Goal: Information Seeking & Learning: Compare options

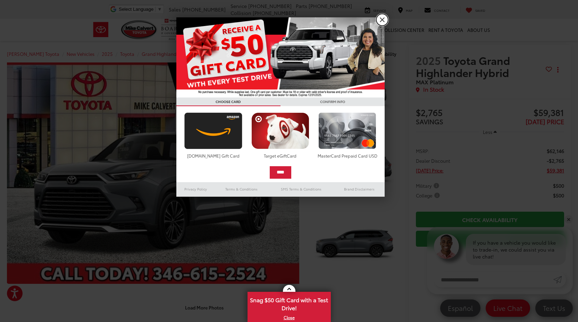
click at [383, 18] on link "X" at bounding box center [382, 20] width 12 height 12
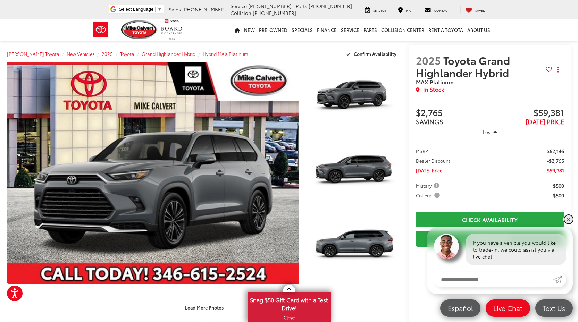
click at [568, 220] on link "✕" at bounding box center [568, 219] width 8 height 8
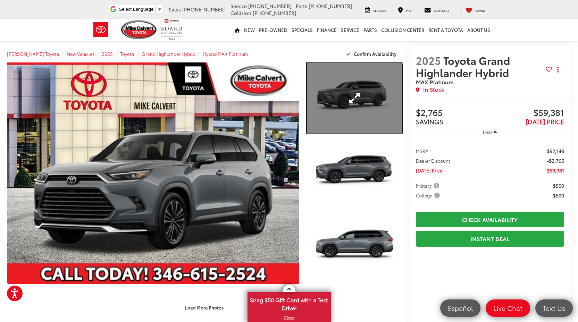
click at [381, 110] on link "Expand Photo 1" at bounding box center [354, 97] width 95 height 71
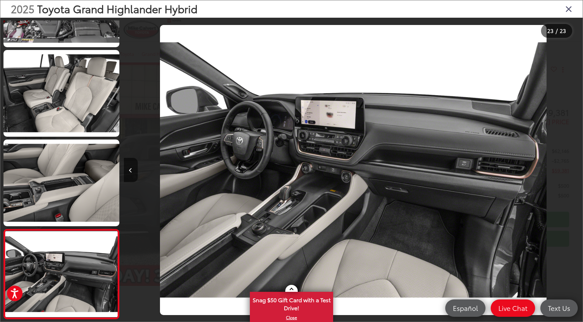
click at [570, 13] on icon "Close gallery" at bounding box center [568, 8] width 7 height 9
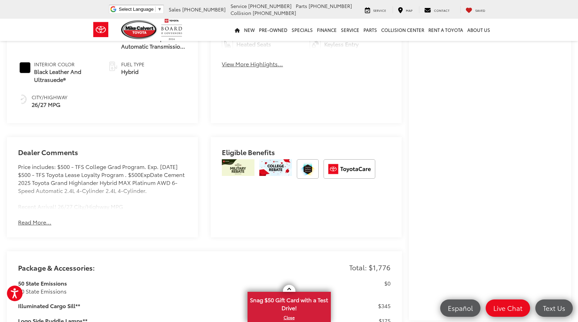
click at [46, 214] on div "Dealer Comments Price includes: $500 - TFS College Grad Program. Exp. 09/02/202…" at bounding box center [102, 187] width 191 height 100
click at [41, 222] on button "Read More..." at bounding box center [34, 222] width 33 height 8
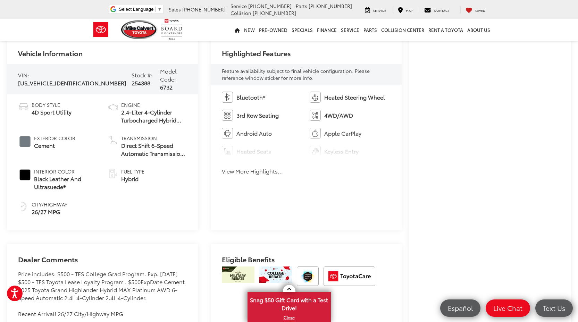
scroll to position [287, 0]
click at [236, 175] on div "Bluetooth® Heated Steering Wheel 3rd Row Seating 4WD/AWD Android Auto Apple Car…" at bounding box center [306, 135] width 191 height 102
click at [236, 171] on button "View More Highlights..." at bounding box center [252, 171] width 61 height 8
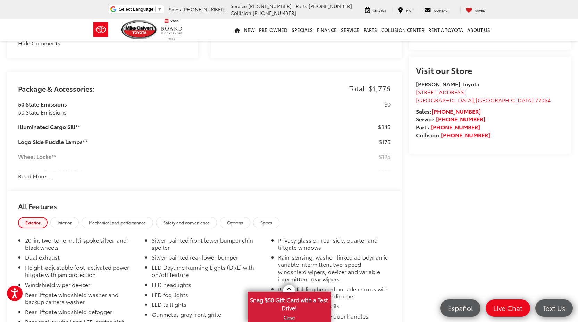
scroll to position [666, 0]
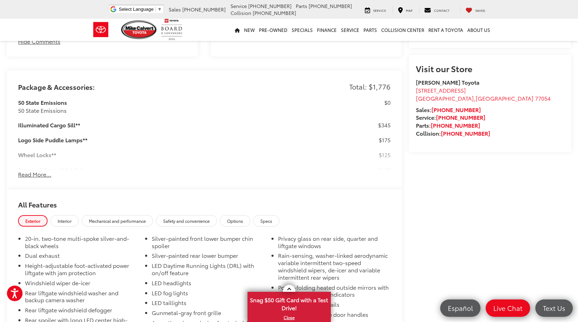
click at [31, 178] on button "Read More..." at bounding box center [34, 174] width 33 height 8
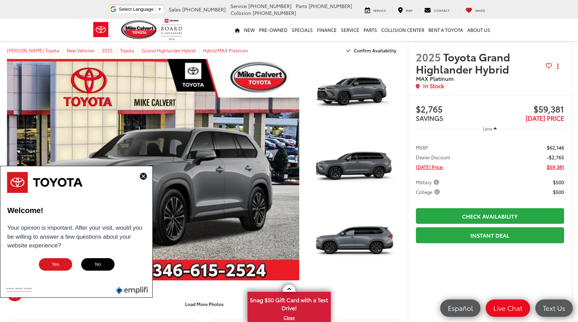
scroll to position [0, 0]
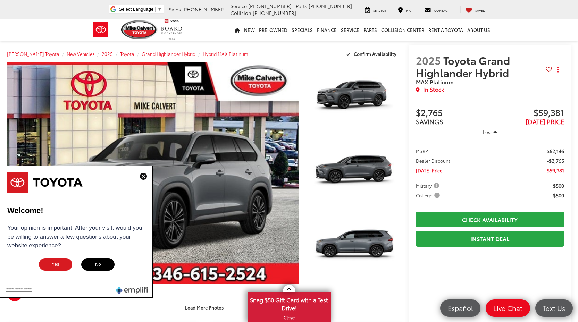
click at [142, 178] on img at bounding box center [143, 176] width 7 height 7
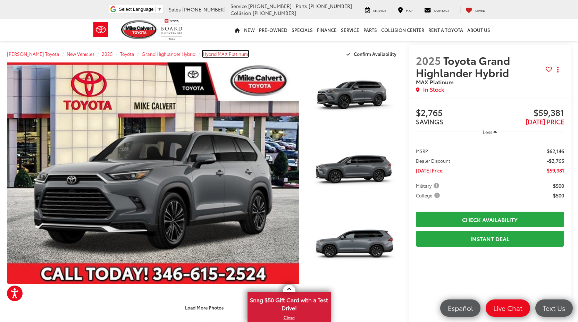
click at [218, 54] on span "Hybrid MAX Platinum" at bounding box center [225, 54] width 45 height 6
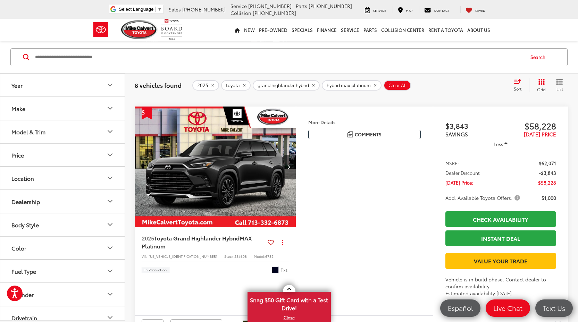
scroll to position [269, 0]
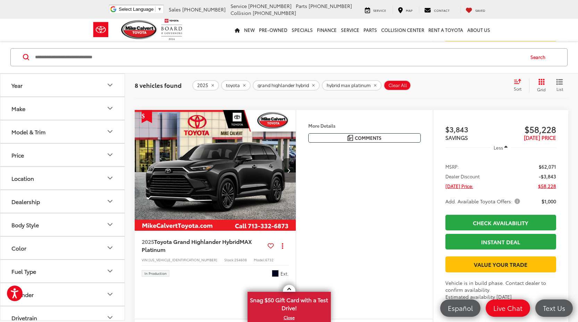
click at [200, 162] on img "2025 Toyota Grand Highlander Hybrid Hybrid MAX Platinum 0" at bounding box center [215, 170] width 162 height 121
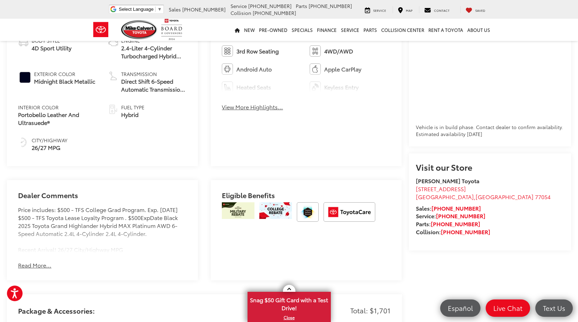
scroll to position [356, 0]
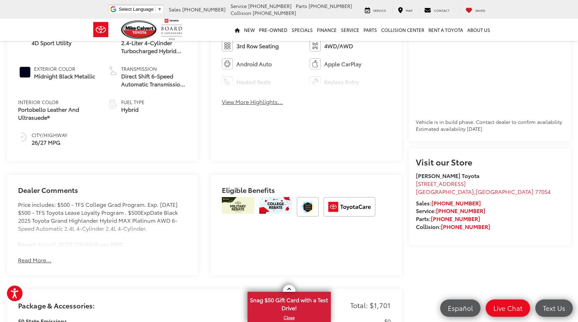
click at [43, 256] on button "Read More..." at bounding box center [34, 260] width 33 height 8
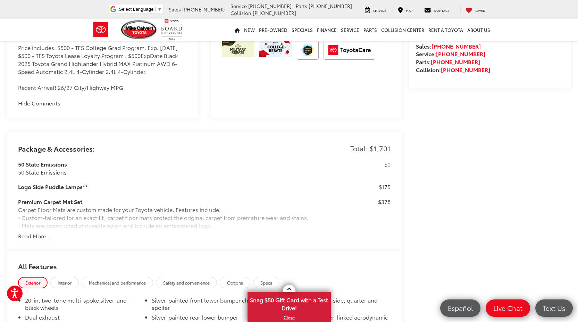
scroll to position [513, 0]
click at [42, 232] on div "50 State Emissions 50 State Emissions $0 Logo Side Puddle Lamps** $175 Premium …" at bounding box center [204, 196] width 372 height 72
click at [42, 233] on button "Read More..." at bounding box center [34, 236] width 33 height 8
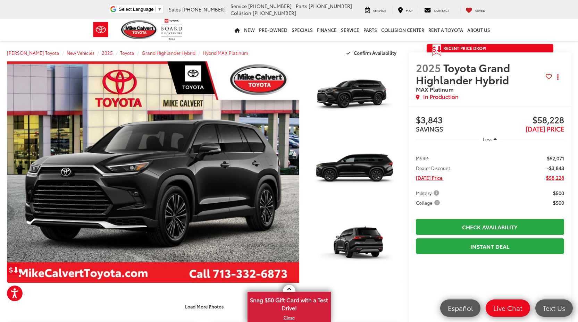
scroll to position [0, 0]
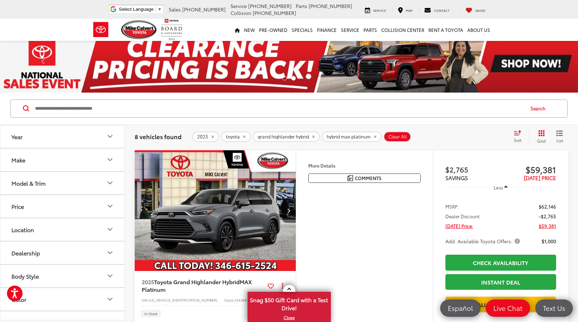
click at [513, 136] on div "Sort" at bounding box center [519, 137] width 19 height 14
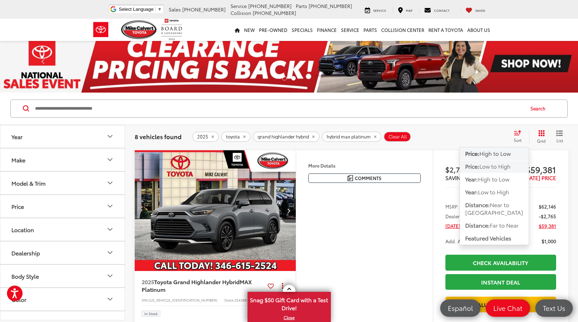
click at [503, 164] on span "Low to High" at bounding box center [494, 166] width 31 height 8
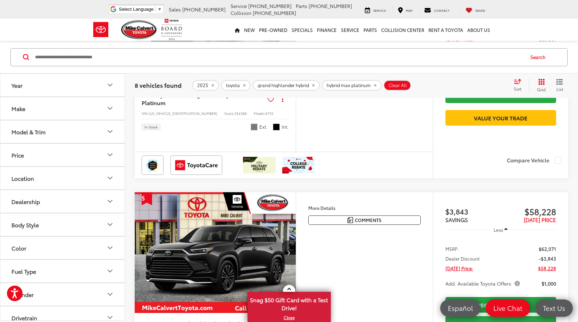
scroll to position [187, 0]
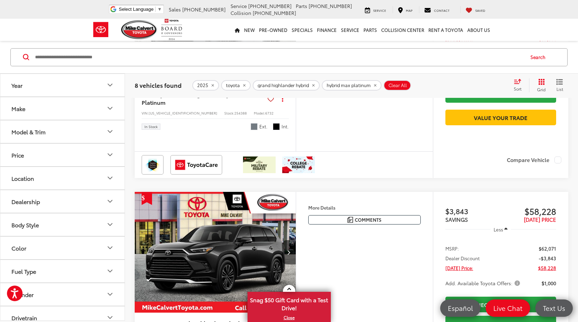
click at [559, 163] on label "Compare Vehicle" at bounding box center [533, 159] width 54 height 7
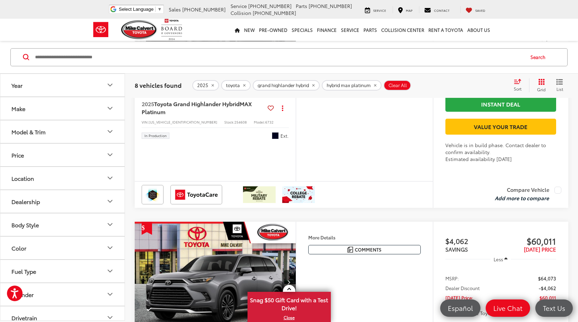
scroll to position [410, 0]
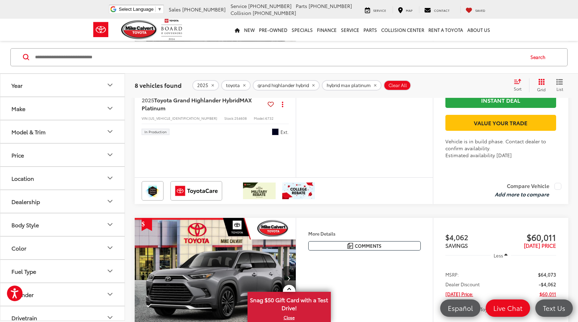
click at [557, 190] on label "Compare Vehicle" at bounding box center [527, 186] width 67 height 7
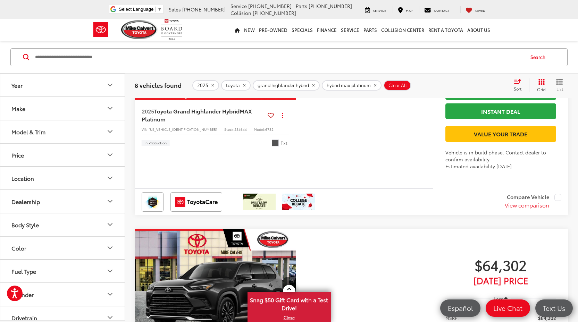
scroll to position [651, 0]
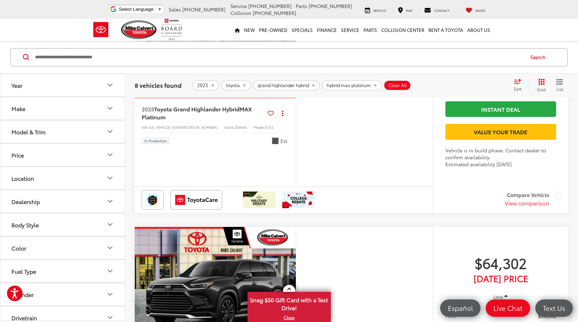
click at [556, 199] on label "Compare Vehicle" at bounding box center [532, 195] width 57 height 7
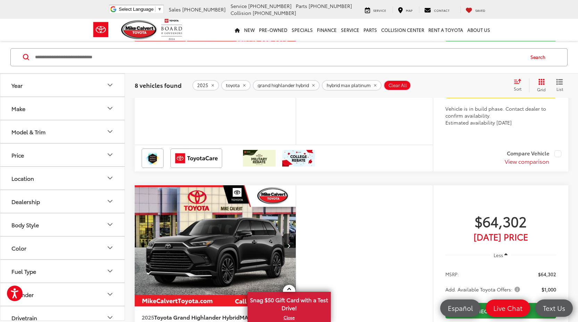
scroll to position [956, 0]
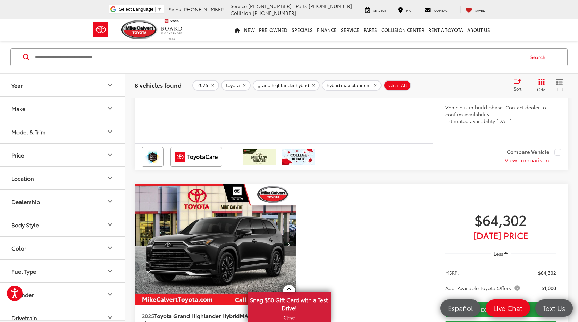
click at [558, 156] on label "Compare Vehicle" at bounding box center [532, 152] width 57 height 7
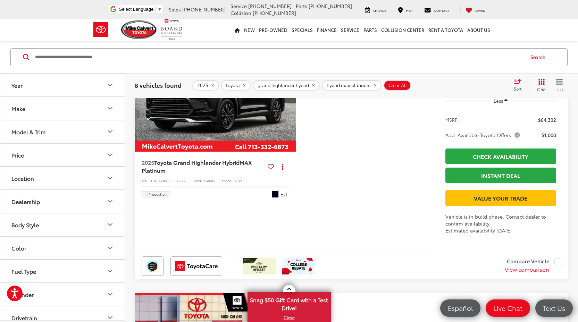
scroll to position [843, 0]
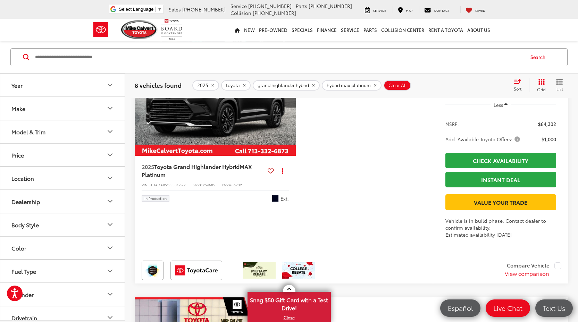
click at [231, 156] on img "2025 Toyota Grand Highlander Hybrid Hybrid MAX Platinum 0" at bounding box center [215, 95] width 162 height 121
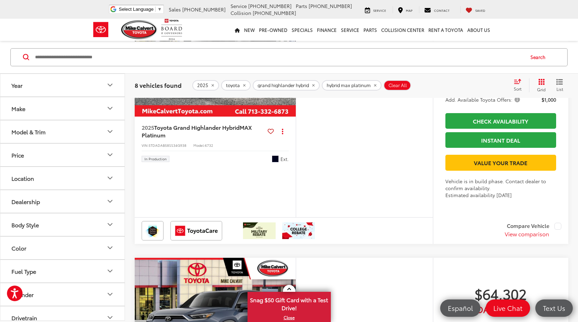
scroll to position [1145, 0]
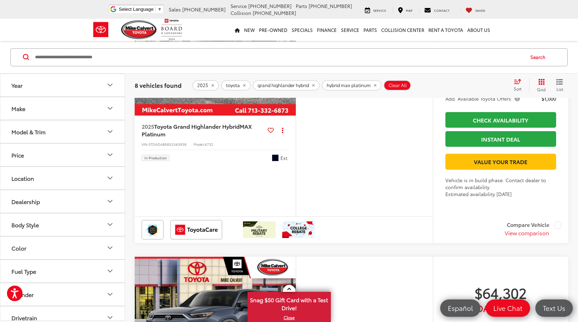
click at [247, 116] on img "2025 Toyota Grand Highlander Hybrid Hybrid MAX Platinum 0" at bounding box center [215, 54] width 162 height 121
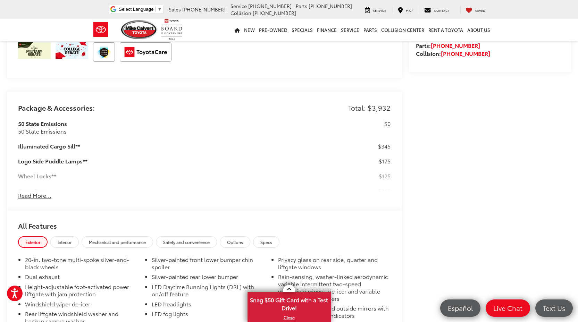
scroll to position [505, 0]
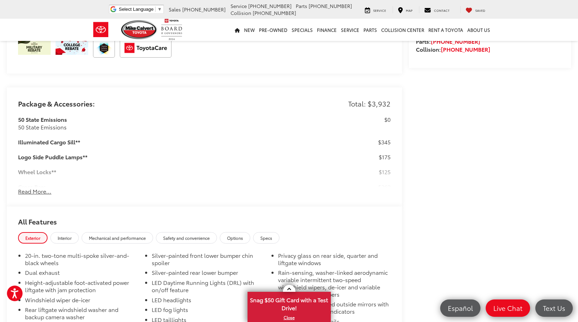
click at [365, 188] on div "50 State Emissions 50 State Emissions $0 Illuminated Cargo Sill** $345 Logo Sid…" at bounding box center [204, 156] width 372 height 80
click at [35, 195] on button "Read More..." at bounding box center [34, 191] width 33 height 8
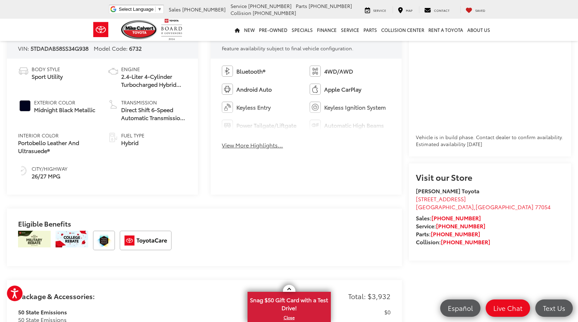
scroll to position [312, 0]
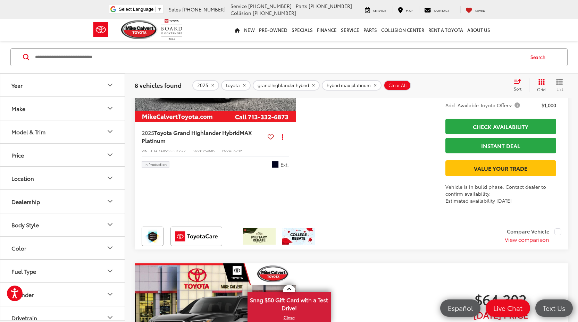
scroll to position [871, 0]
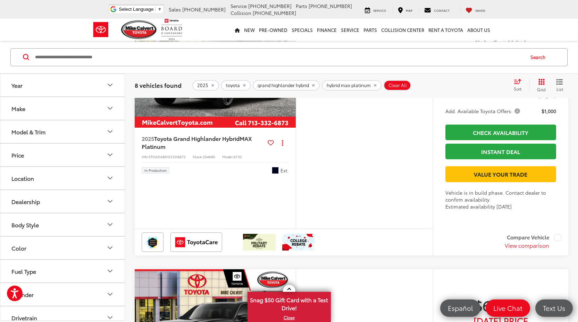
click at [195, 128] on img "2025 Toyota Grand Highlander Hybrid Hybrid MAX Platinum 0" at bounding box center [215, 67] width 162 height 121
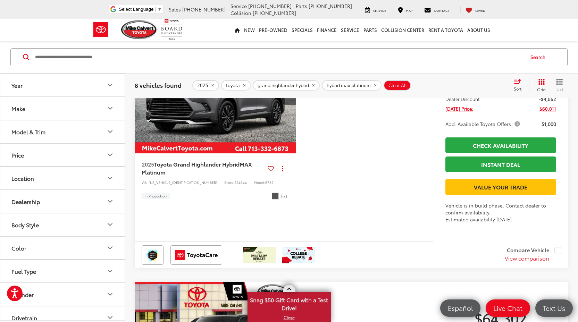
scroll to position [595, 0]
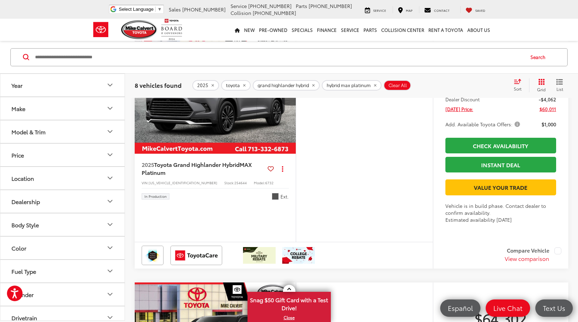
click at [254, 154] on img "2025 Toyota Grand Highlander Hybrid Hybrid MAX Platinum 0" at bounding box center [215, 93] width 162 height 121
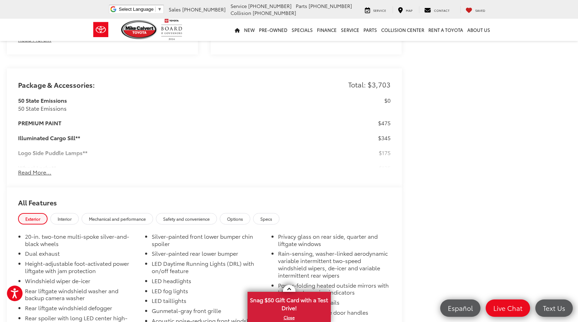
scroll to position [576, 0]
click at [43, 173] on div "Package & Accessories: Total: $3,703 50 State Emissions 50 State Emissions $0 P…" at bounding box center [204, 127] width 395 height 119
click at [43, 170] on button "Read More..." at bounding box center [34, 172] width 33 height 8
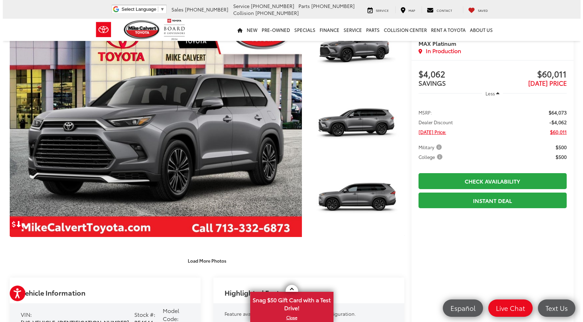
scroll to position [40, 0]
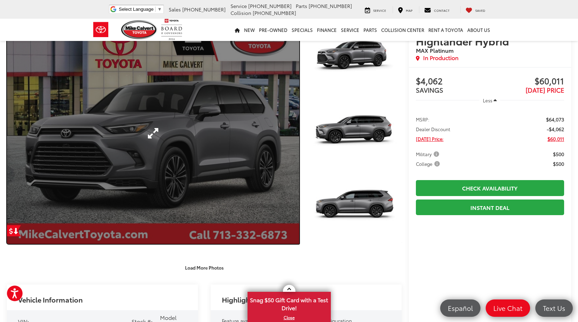
click at [191, 162] on link "Expand Photo 0" at bounding box center [153, 133] width 292 height 221
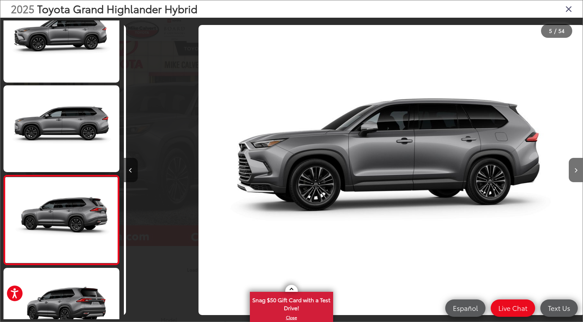
scroll to position [0, 0]
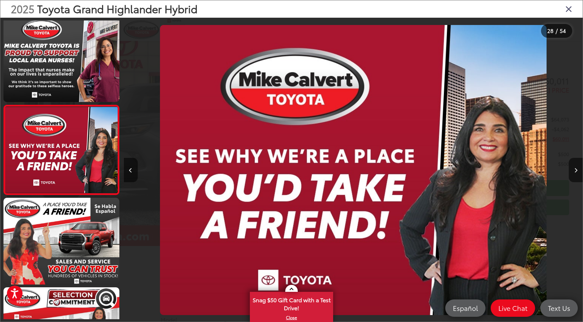
click at [566, 11] on icon "Close gallery" at bounding box center [568, 8] width 7 height 9
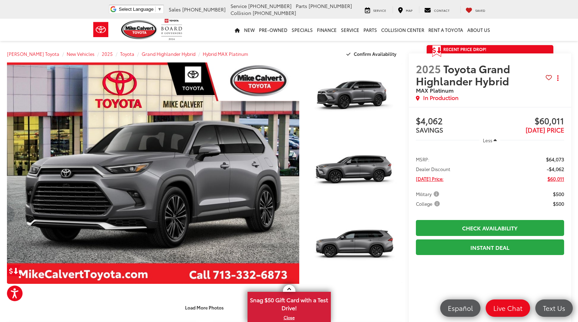
click at [488, 142] on span "Less" at bounding box center [486, 140] width 9 height 6
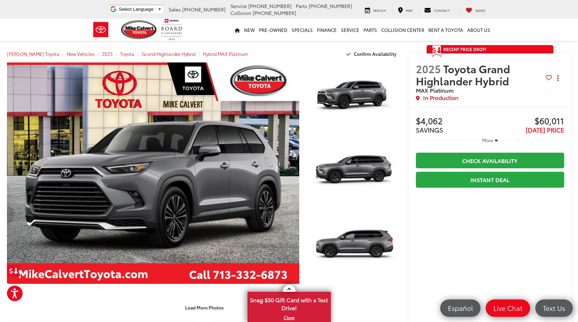
click at [488, 142] on span "More" at bounding box center [487, 140] width 11 height 6
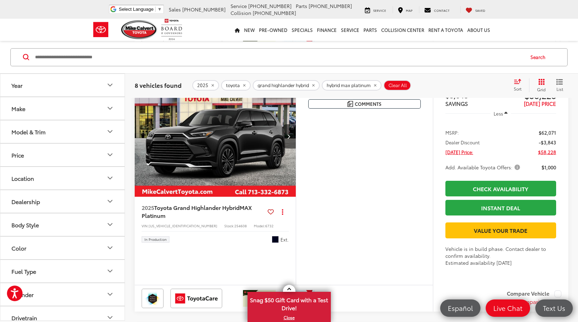
scroll to position [302, 0]
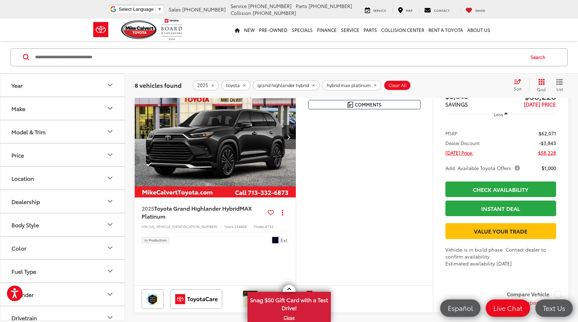
click at [210, 149] on img "2025 Toyota Grand Highlander Hybrid Hybrid MAX Platinum 0" at bounding box center [215, 137] width 162 height 121
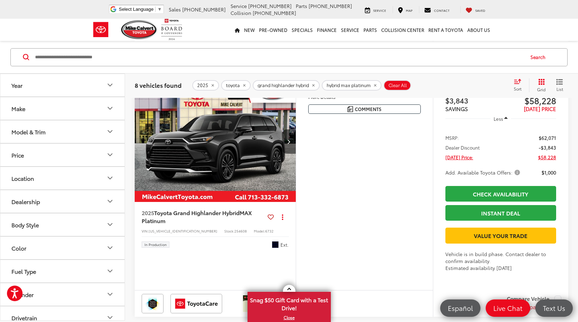
scroll to position [293, 0]
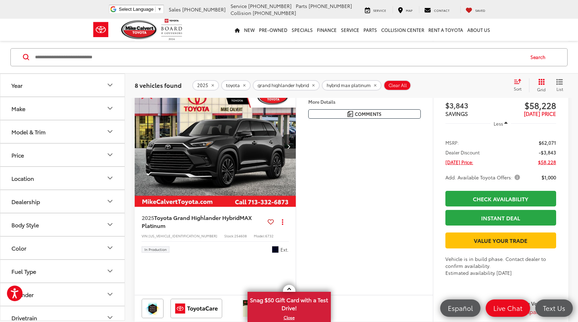
click at [262, 207] on img "2025 Toyota Grand Highlander Hybrid Hybrid MAX Platinum 0" at bounding box center [215, 146] width 162 height 121
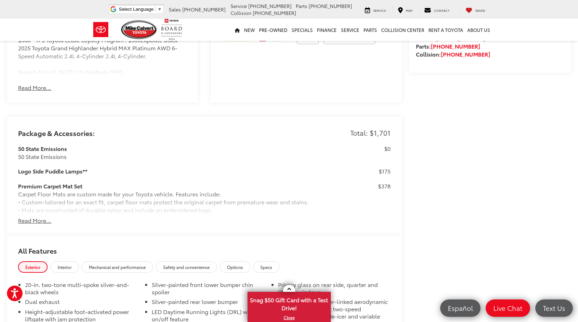
click at [46, 217] on button "Read More..." at bounding box center [34, 220] width 33 height 8
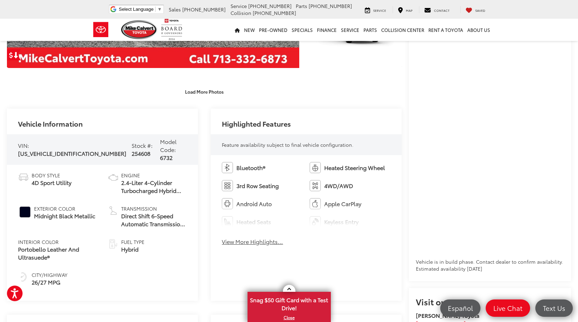
scroll to position [93, 0]
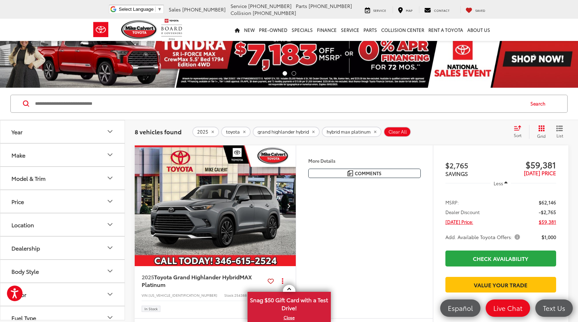
scroll to position [3, 0]
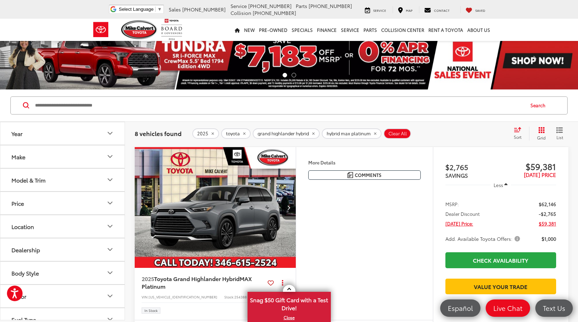
click at [224, 200] on img "2025 Toyota Grand Highlander Hybrid Hybrid MAX Platinum 0" at bounding box center [215, 207] width 162 height 121
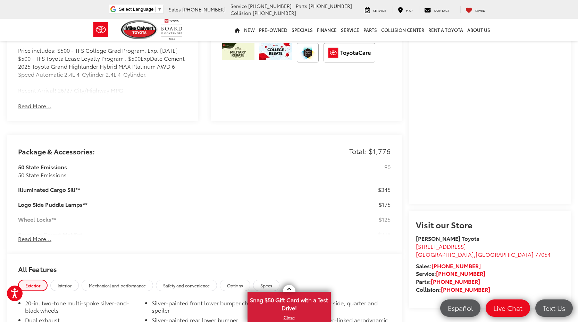
scroll to position [511, 0]
click at [56, 231] on div "50 State Emissions 50 State Emissions $0 Illuminated Cargo Sill** $345 Logo Sid…" at bounding box center [204, 202] width 372 height 80
click at [42, 234] on button "Read More..." at bounding box center [34, 238] width 33 height 8
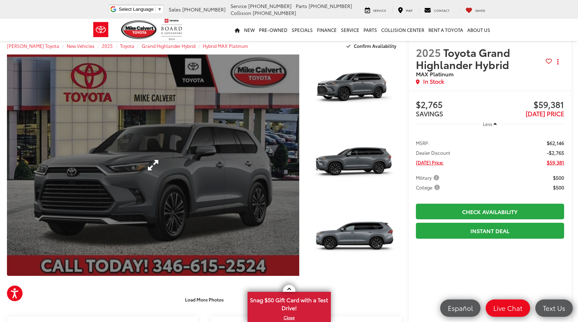
scroll to position [0, 0]
